Goal: Information Seeking & Learning: Learn about a topic

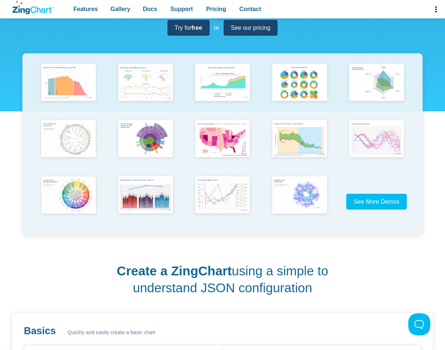
scroll to position [122, 0]
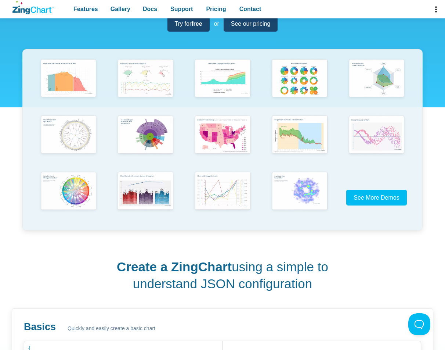
click at [377, 186] on div "App Content" at bounding box center [222, 139] width 401 height 181
click at [381, 202] on span "See More Demos" at bounding box center [374, 198] width 46 height 10
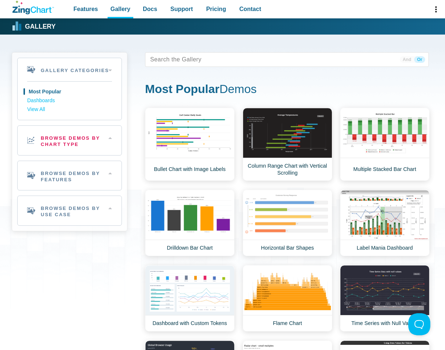
click at [93, 140] on h2 "Browse Demos By Chart Type" at bounding box center [70, 140] width 104 height 29
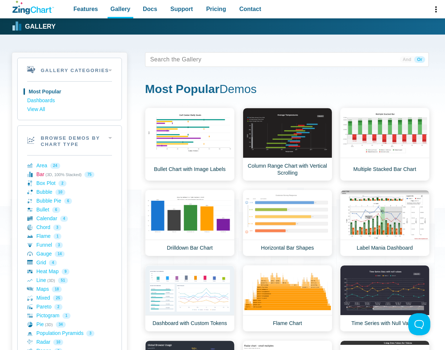
click at [107, 174] on link "Bar (3D, 100% Stacked) 75" at bounding box center [69, 174] width 85 height 9
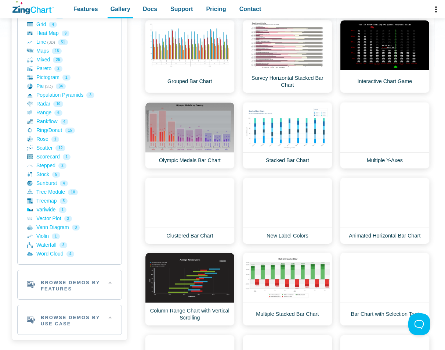
scroll to position [245, 0]
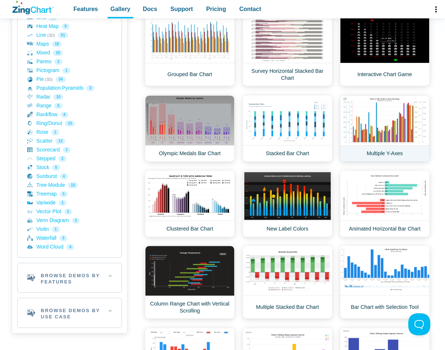
click at [388, 135] on link "Multiple Y-Axes" at bounding box center [385, 128] width 90 height 67
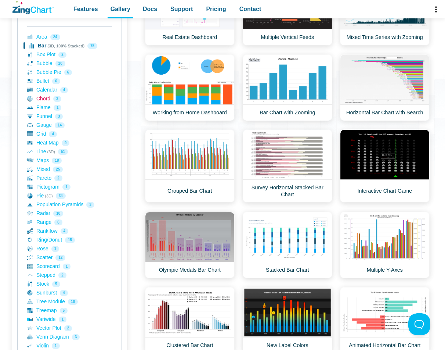
scroll to position [122, 0]
